Goal: Transaction & Acquisition: Purchase product/service

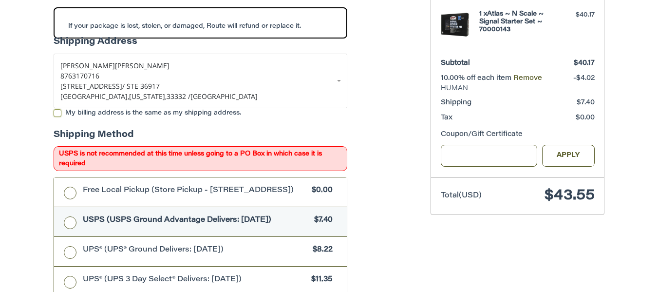
scroll to position [197, 0]
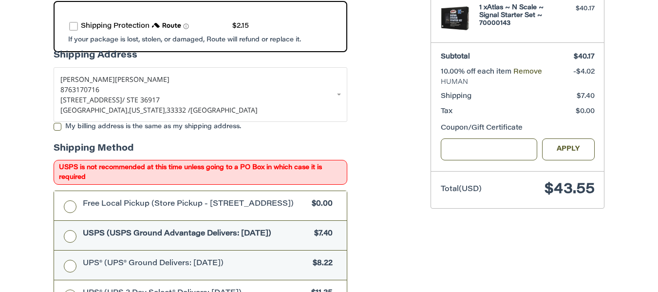
click at [72, 271] on label "UPS® (UPS® Ground Delivers: [DATE]) $8.22" at bounding box center [200, 264] width 293 height 29
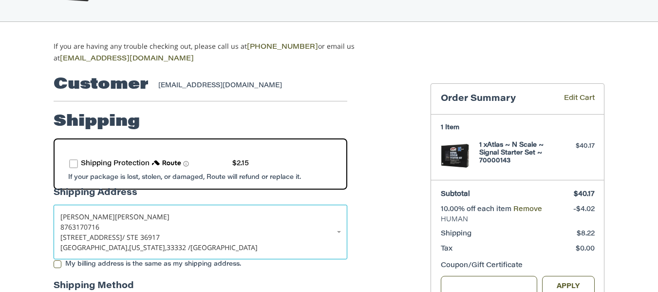
scroll to position [49, 0]
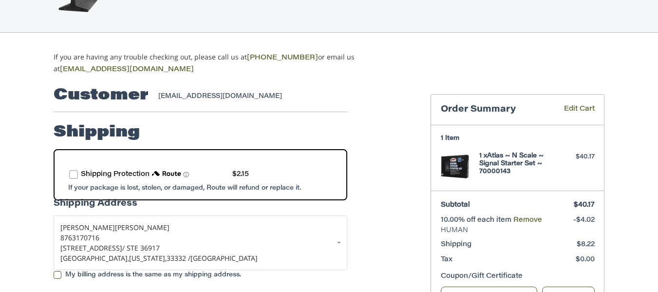
click at [75, 174] on label "route shipping protection selector element" at bounding box center [73, 174] width 9 height 9
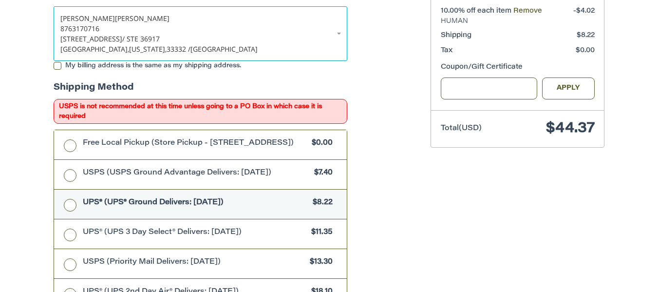
scroll to position [292, 0]
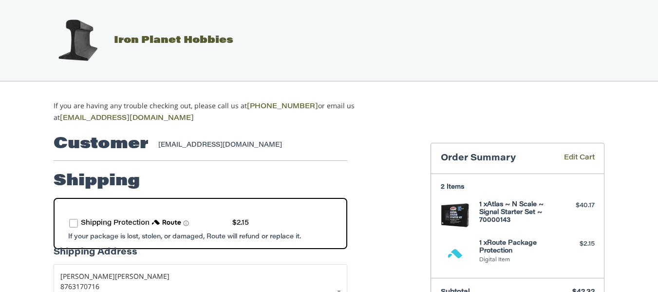
click at [75, 219] on label "route shipping protection selector element" at bounding box center [73, 223] width 9 height 9
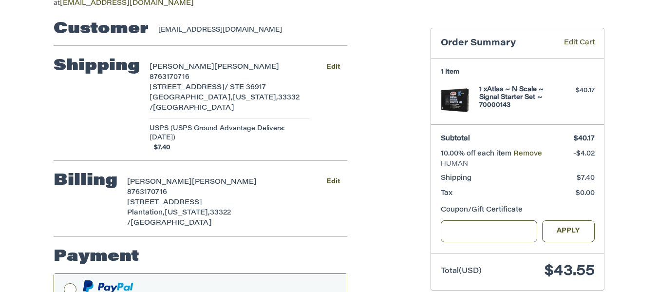
scroll to position [28, 0]
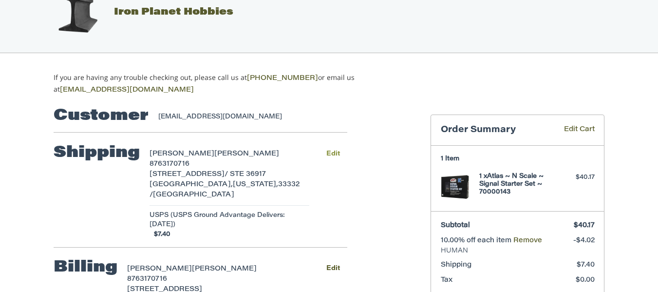
click at [328, 151] on button "Edit" at bounding box center [333, 154] width 29 height 14
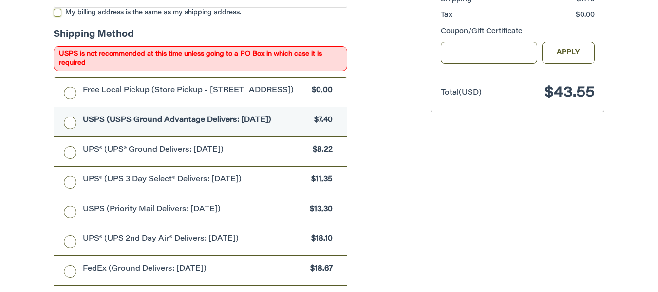
scroll to position [304, 0]
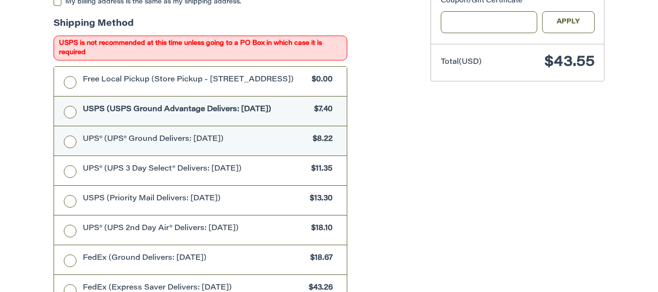
click at [66, 143] on label "UPS® (UPS® Ground Delivers: [DATE]) $8.22" at bounding box center [200, 140] width 293 height 29
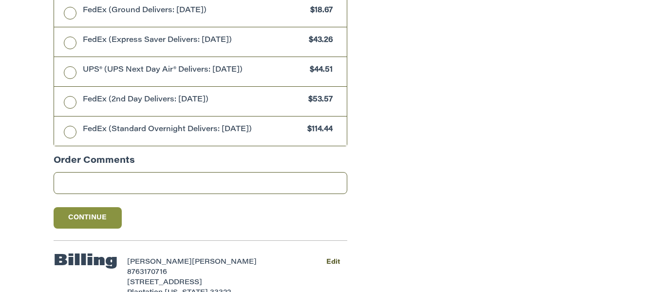
scroll to position [584, 0]
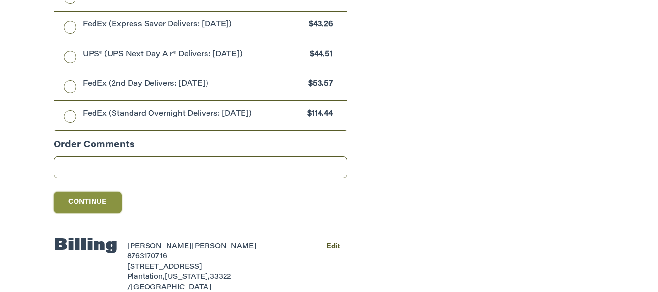
click at [92, 205] on button "Continue" at bounding box center [88, 201] width 68 height 21
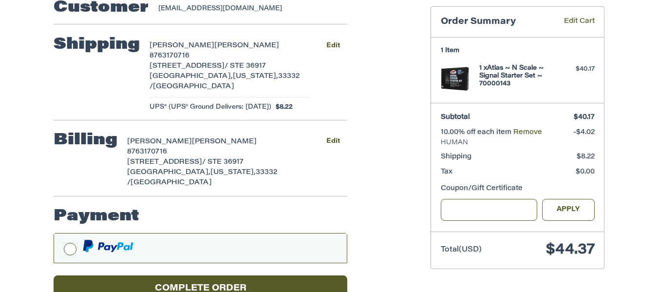
scroll to position [146, 0]
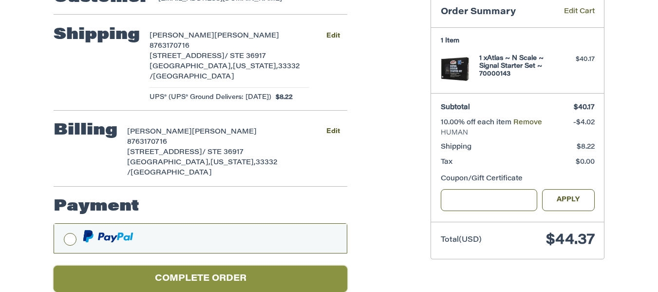
click at [155, 266] on button "Complete order" at bounding box center [201, 278] width 294 height 27
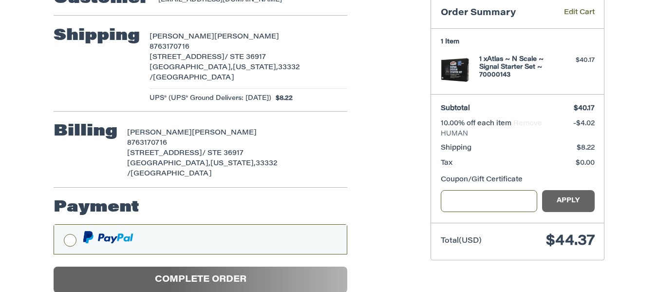
scroll to position [100, 0]
